Goal: Task Accomplishment & Management: Manage account settings

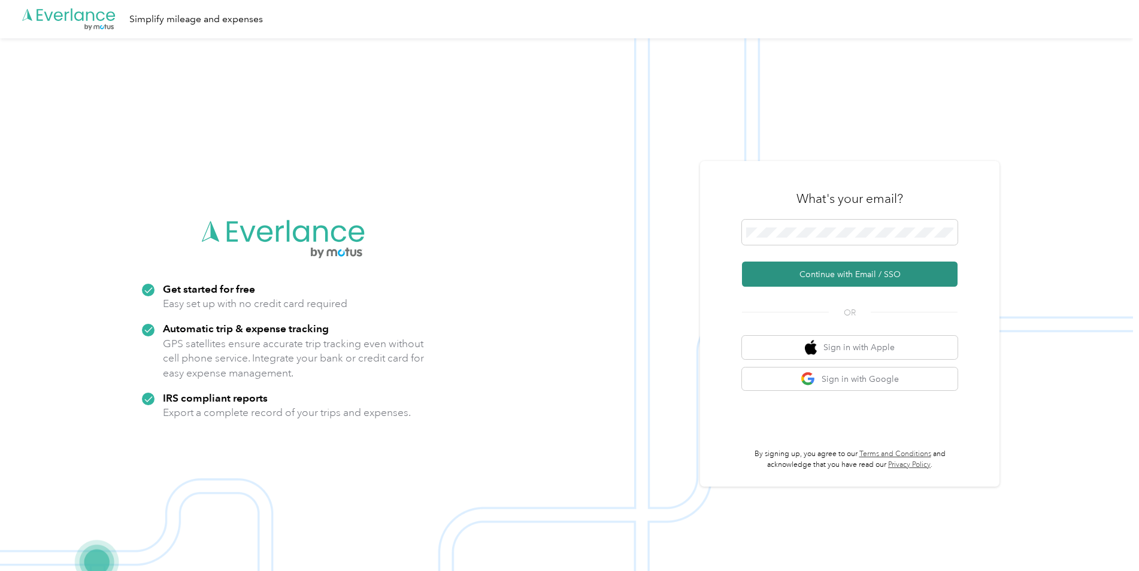
click at [822, 267] on button "Continue with Email / SSO" at bounding box center [850, 274] width 216 height 25
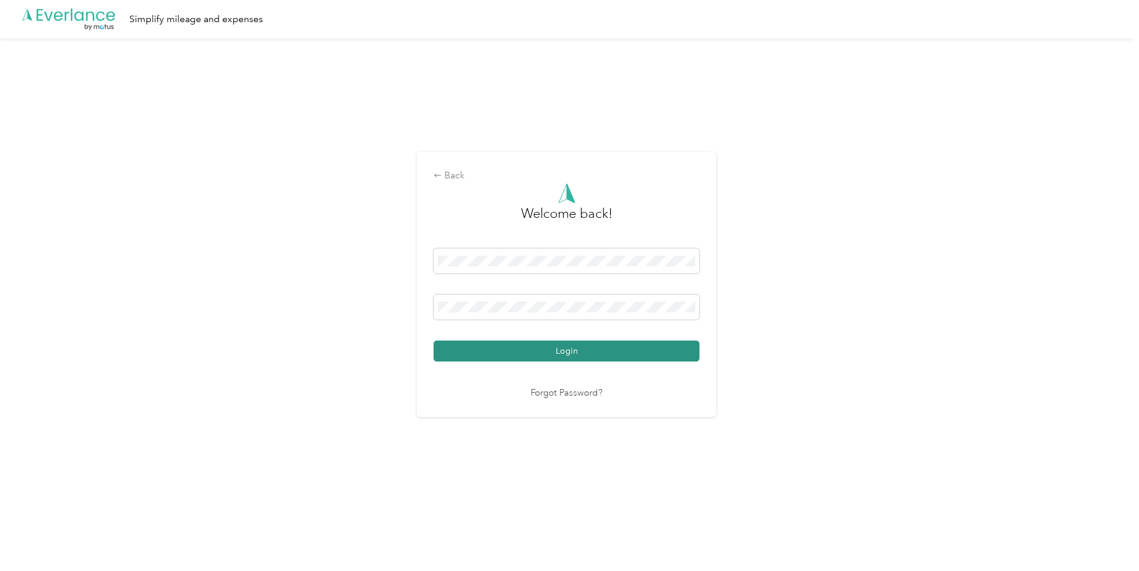
click at [563, 355] on button "Login" at bounding box center [567, 351] width 266 height 21
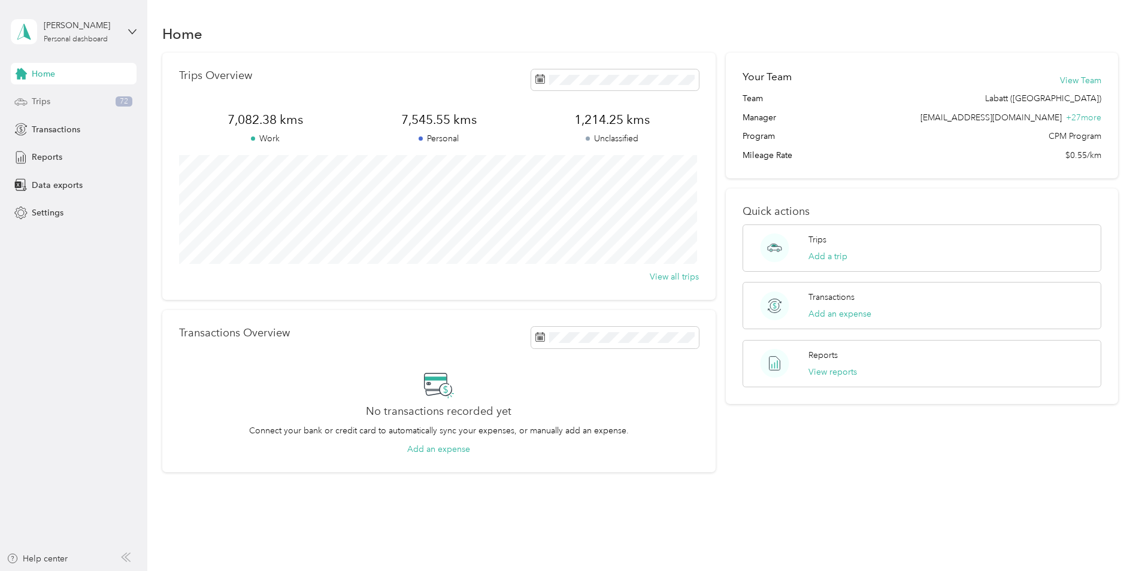
click at [73, 105] on div "Trips 72" at bounding box center [74, 102] width 126 height 22
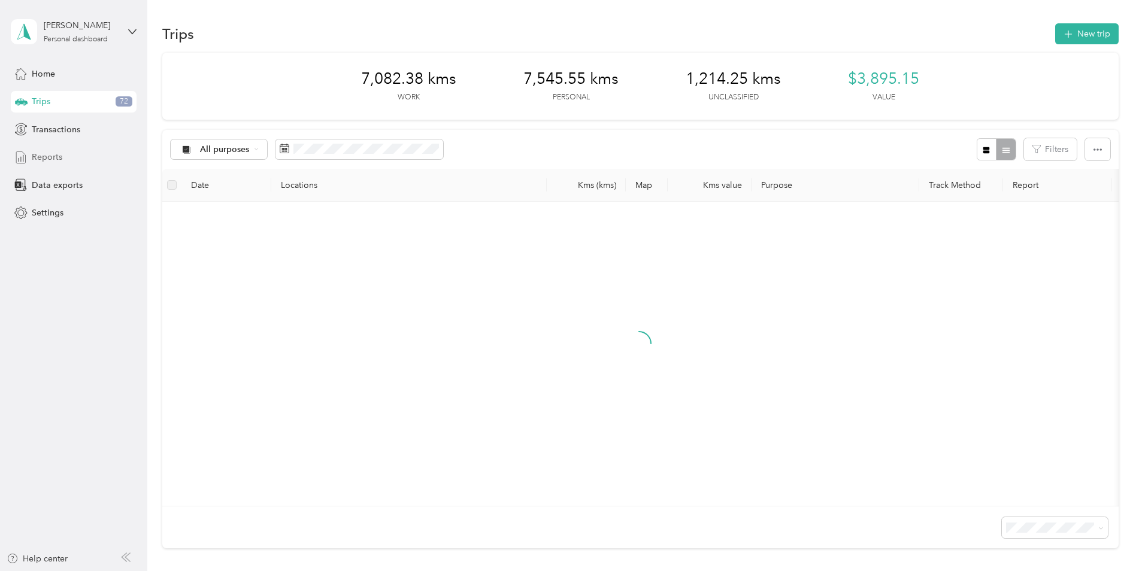
click at [83, 167] on div "Reports" at bounding box center [74, 158] width 126 height 22
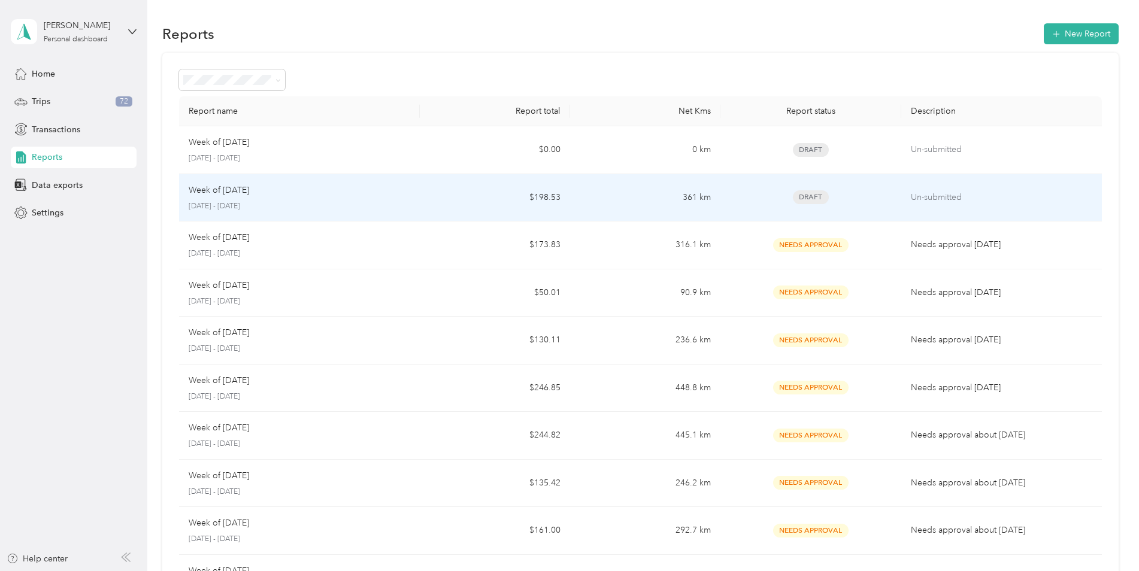
click at [739, 199] on div "Draft" at bounding box center [810, 197] width 161 height 14
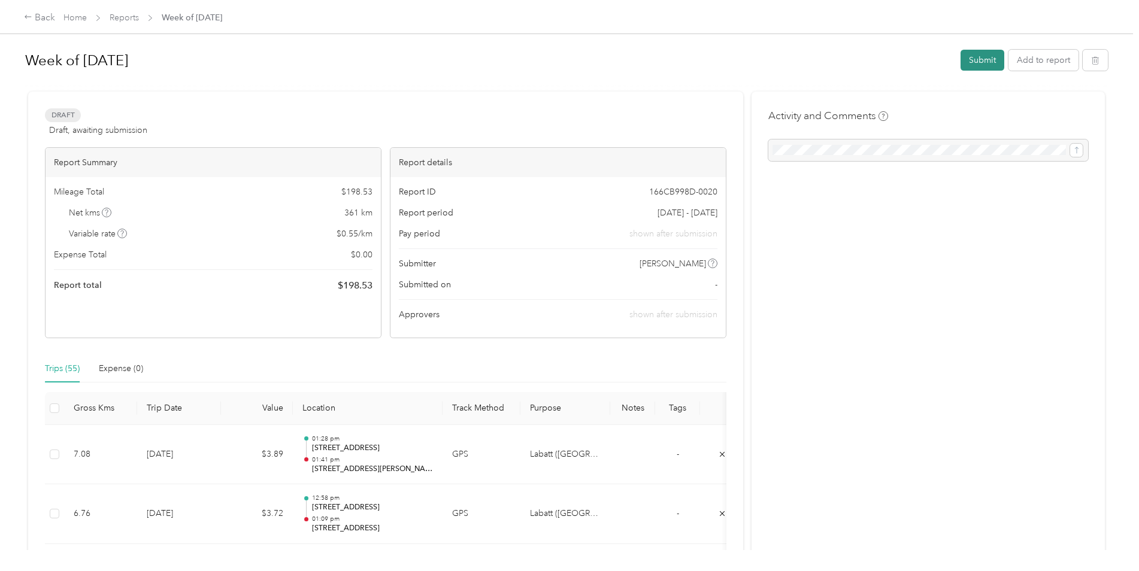
click at [975, 52] on button "Submit" at bounding box center [983, 60] width 44 height 21
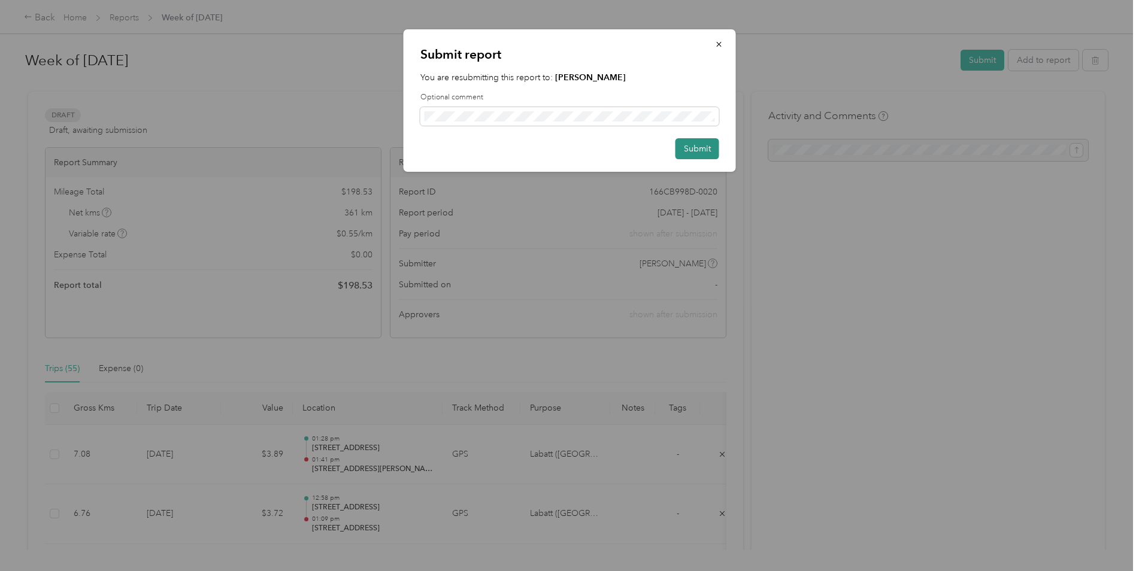
click at [698, 149] on button "Submit" at bounding box center [698, 148] width 44 height 21
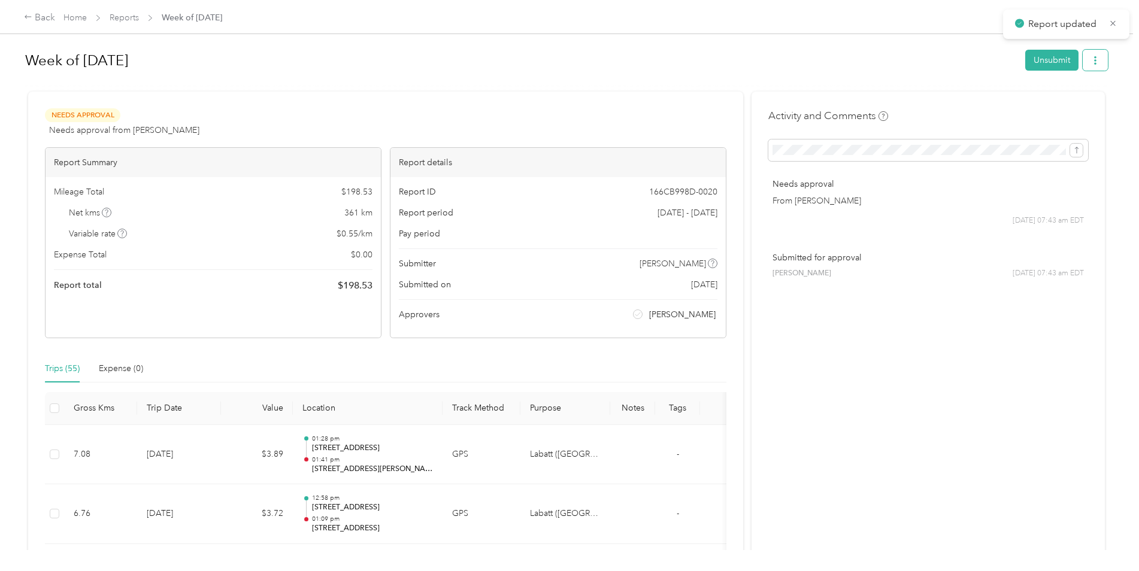
click at [1094, 58] on icon "button" at bounding box center [1095, 60] width 8 height 8
click at [1045, 101] on span "Download" at bounding box center [1059, 104] width 40 height 13
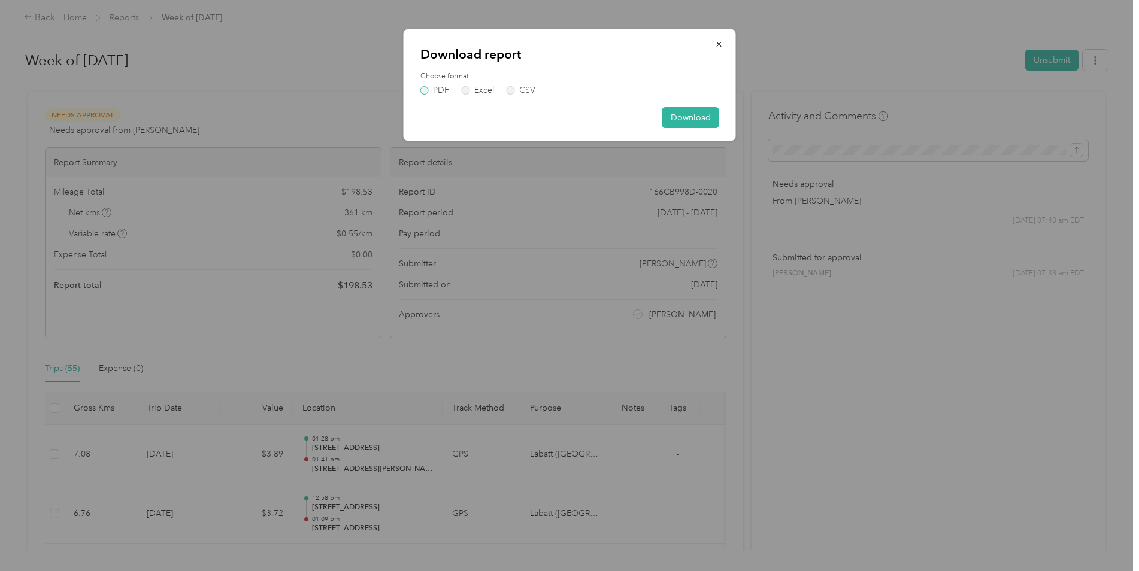
click at [423, 89] on label "PDF" at bounding box center [434, 90] width 29 height 8
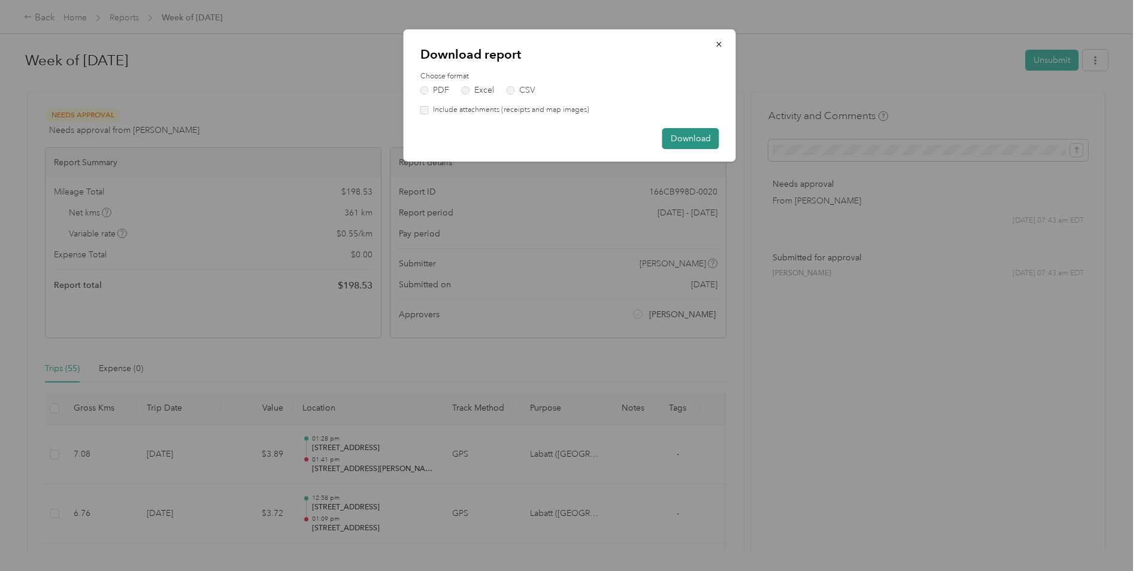
click at [675, 137] on button "Download" at bounding box center [690, 138] width 57 height 21
